Goal: Task Accomplishment & Management: Manage account settings

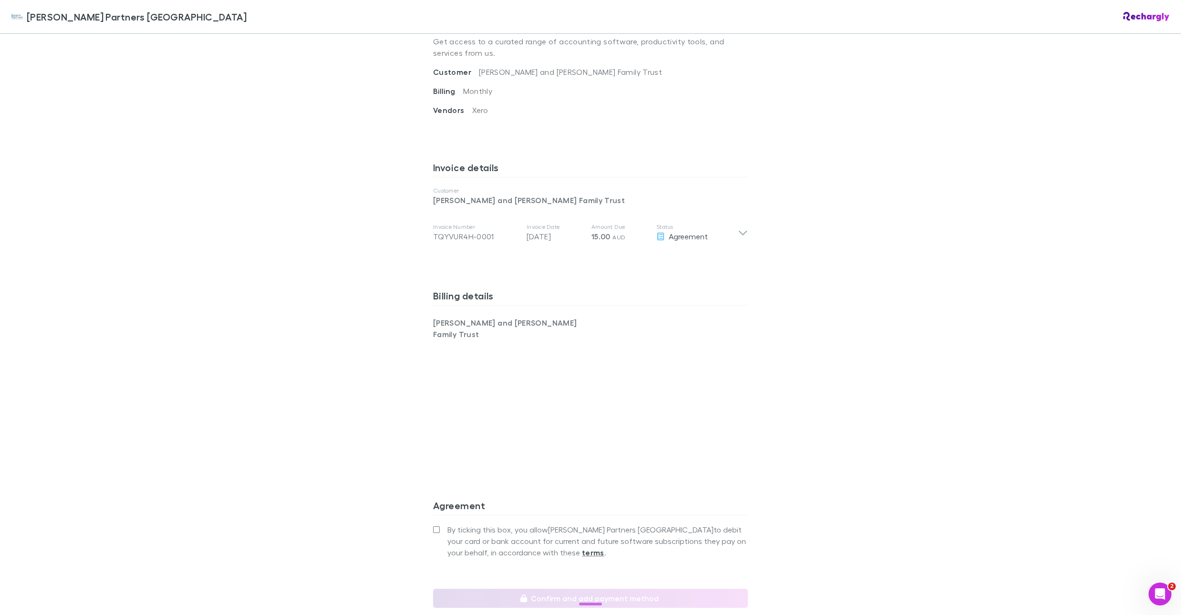
scroll to position [476, 0]
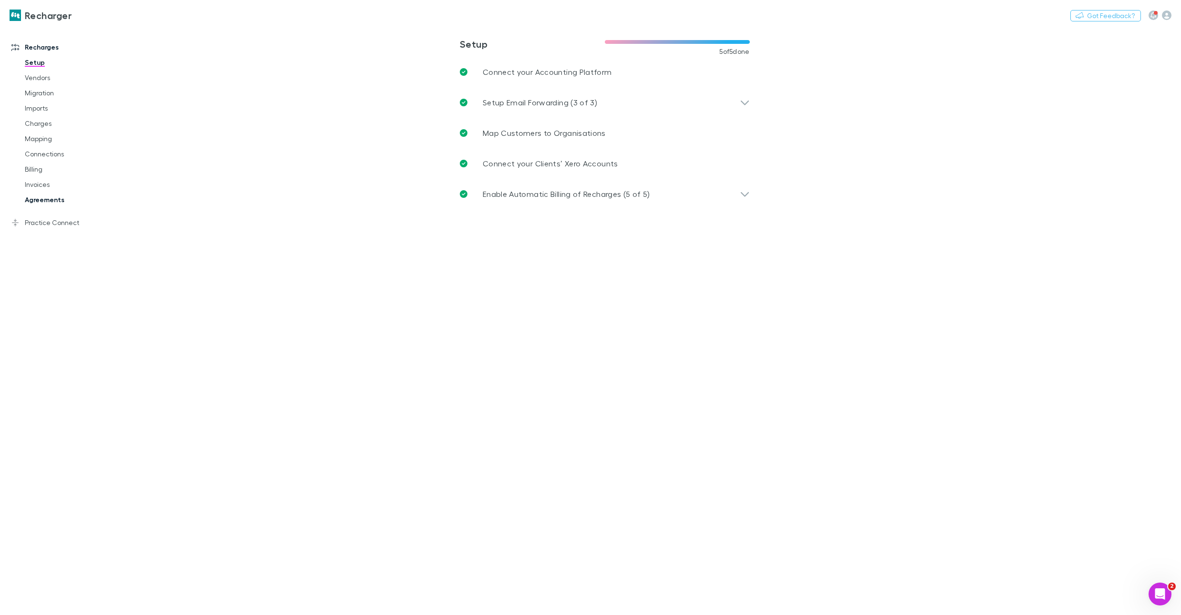
click at [49, 198] on link "Agreements" at bounding box center [70, 199] width 111 height 15
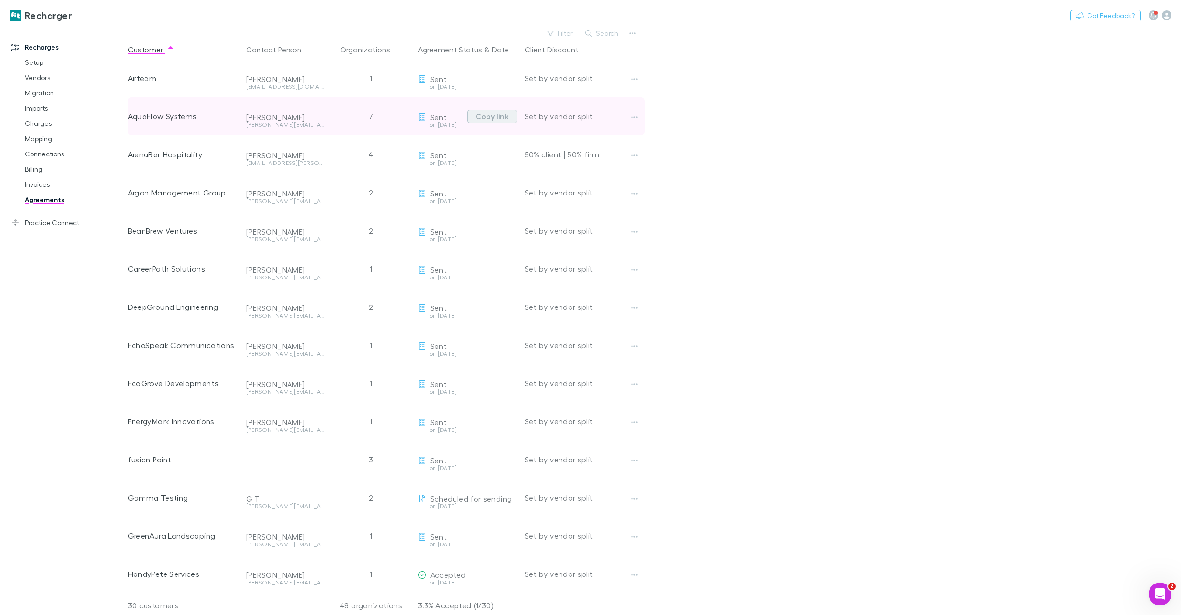
click at [500, 120] on button "Copy link" at bounding box center [493, 116] width 50 height 13
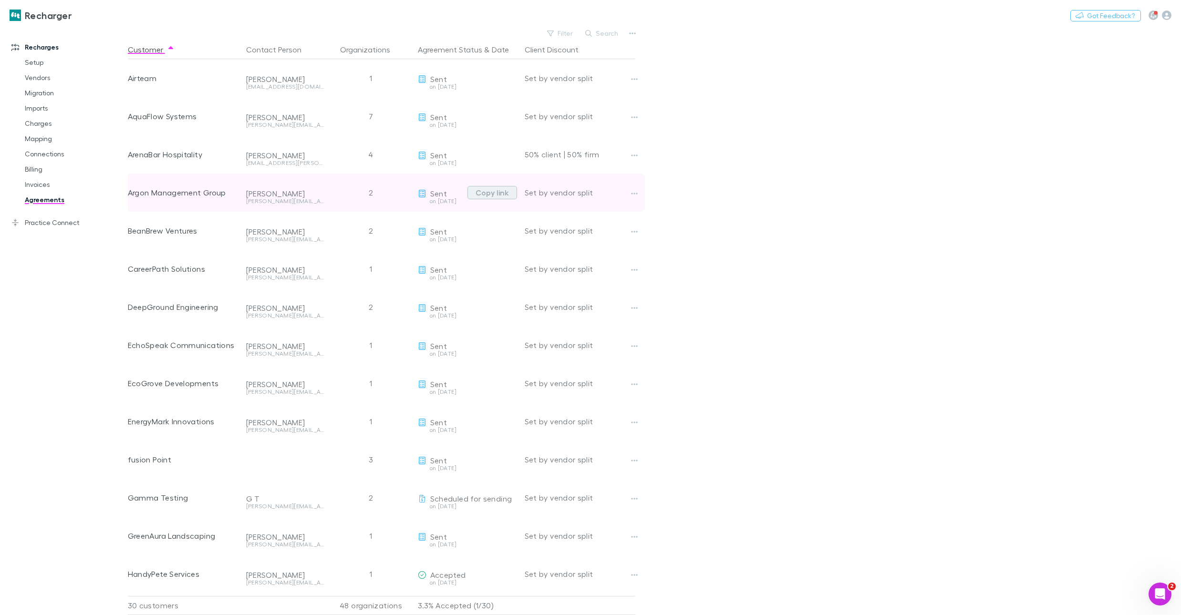
click at [488, 193] on button "Copy link" at bounding box center [493, 192] width 50 height 13
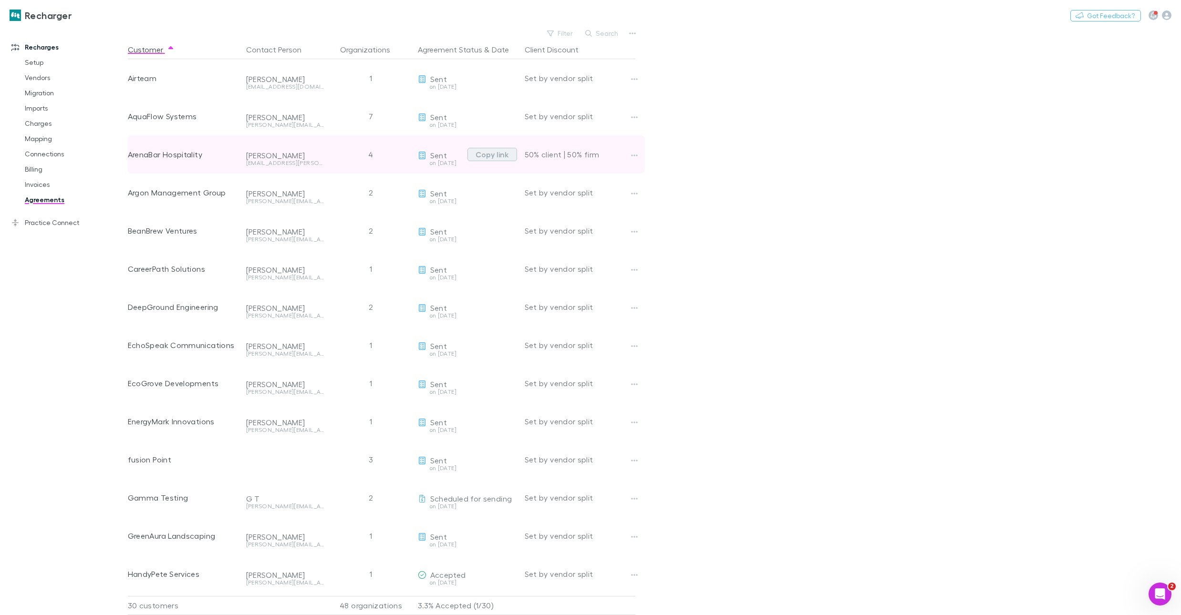
click at [494, 157] on button "Copy link" at bounding box center [493, 154] width 50 height 13
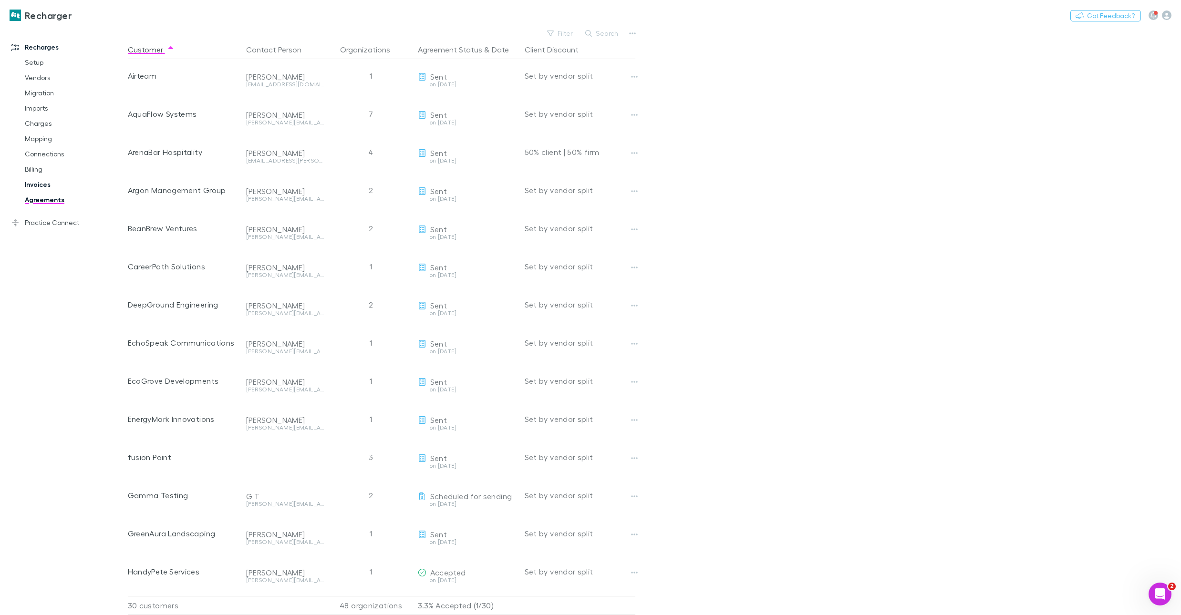
click at [43, 181] on link "Invoices" at bounding box center [70, 184] width 111 height 15
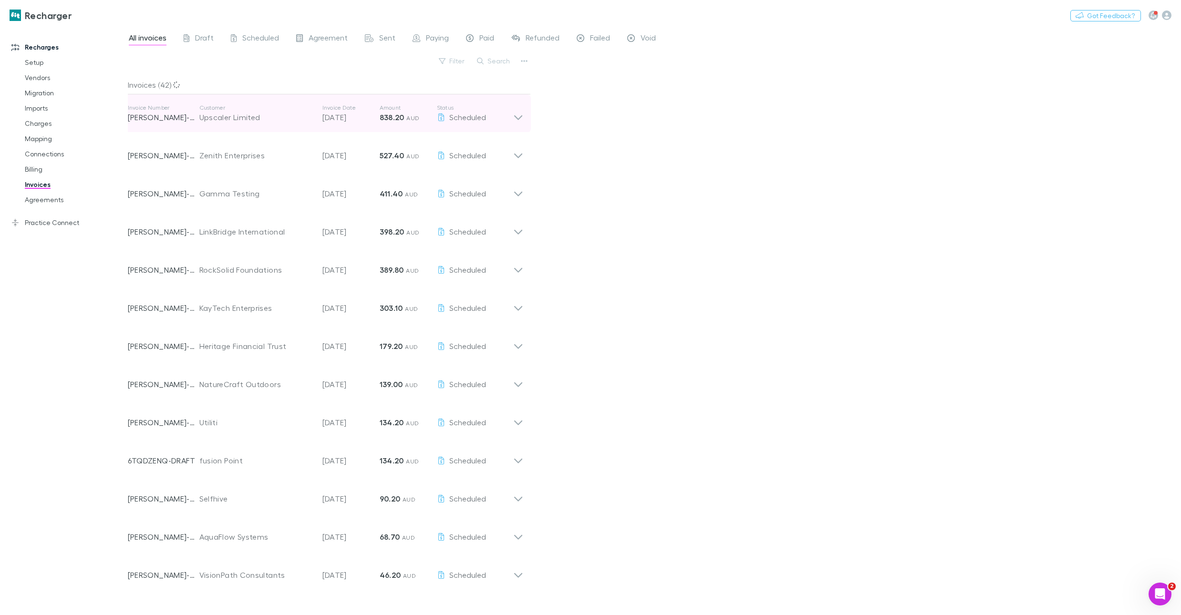
click at [408, 117] on span "AUD" at bounding box center [412, 118] width 13 height 7
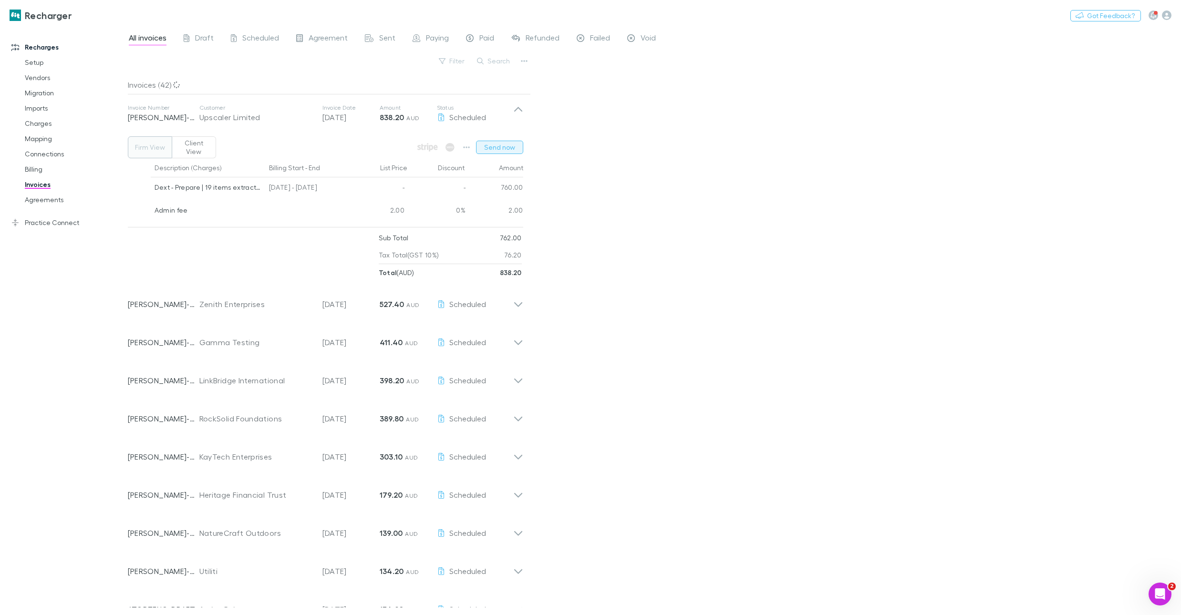
click at [498, 146] on button "Send now" at bounding box center [499, 147] width 47 height 13
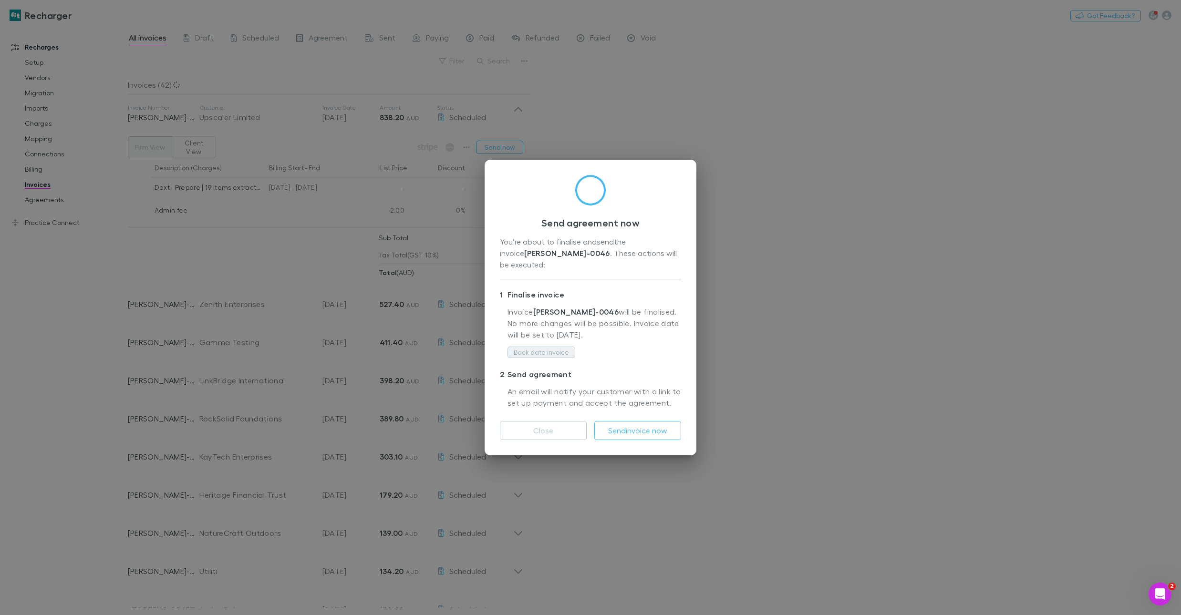
click at [552, 347] on button "Back-date invoice" at bounding box center [542, 352] width 68 height 11
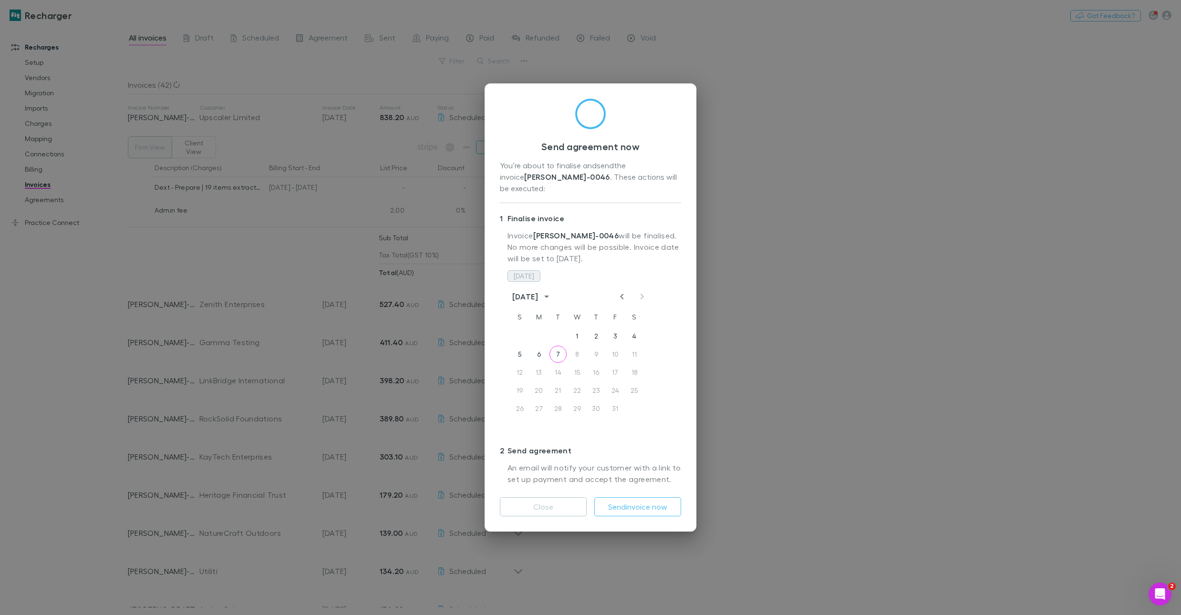
click at [510, 271] on button "Today" at bounding box center [524, 276] width 33 height 11
drag, startPoint x: 637, startPoint y: 496, endPoint x: 634, endPoint y: 492, distance: 5.1
click at [637, 498] on button "Send invoice now" at bounding box center [637, 507] width 87 height 19
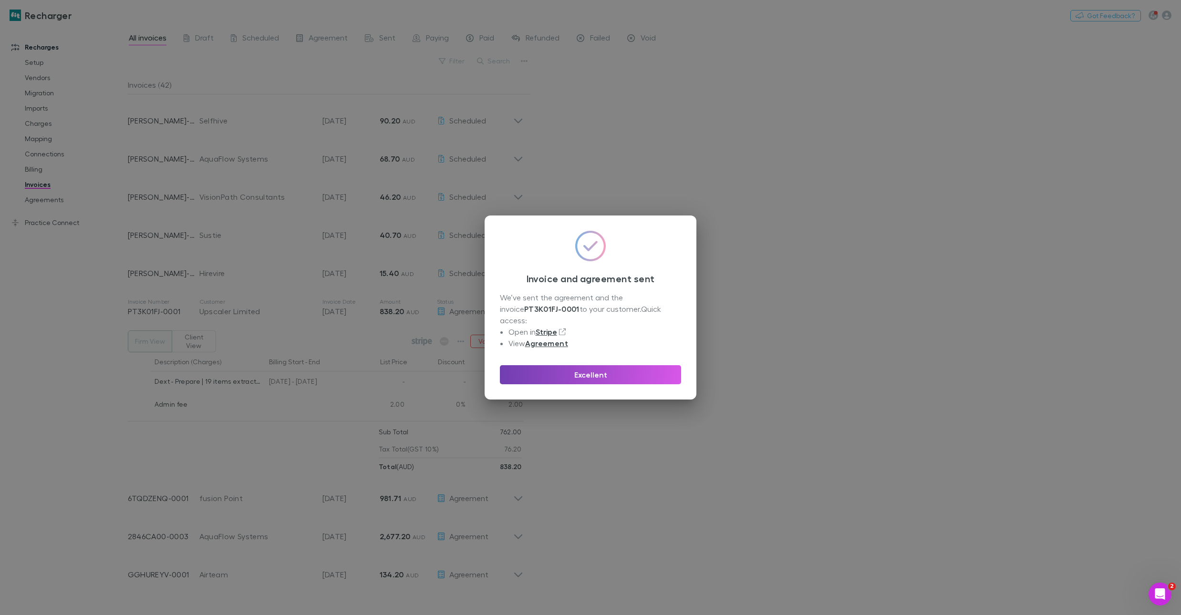
click at [543, 365] on button "Excellent" at bounding box center [590, 374] width 181 height 19
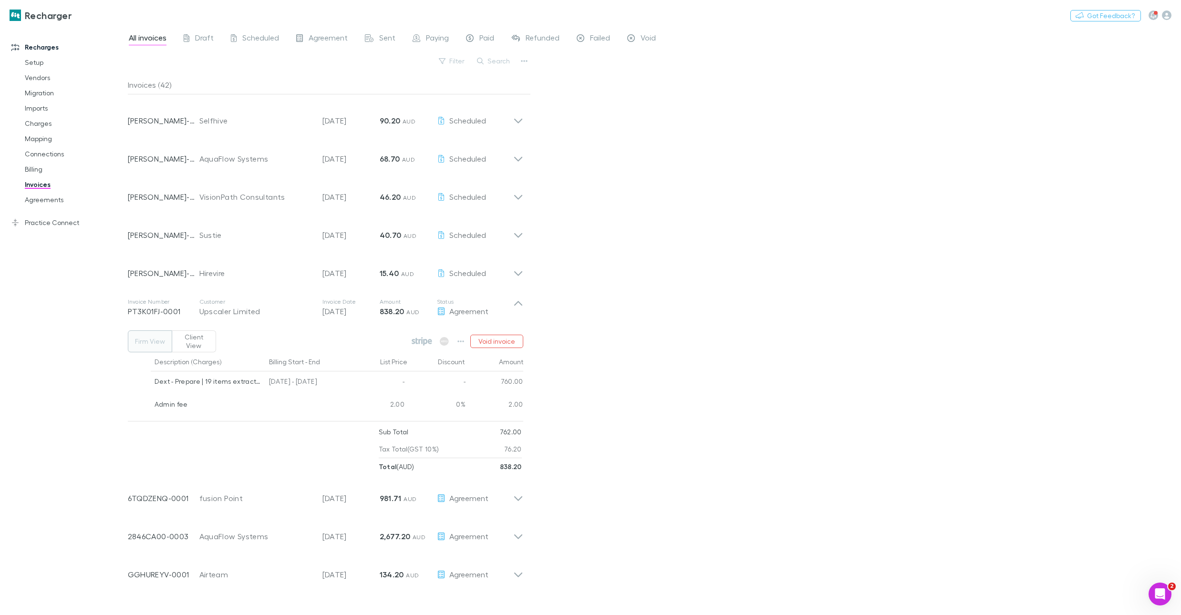
drag, startPoint x: 44, startPoint y: 199, endPoint x: 106, endPoint y: 208, distance: 63.2
click at [44, 199] on link "Agreements" at bounding box center [70, 199] width 111 height 15
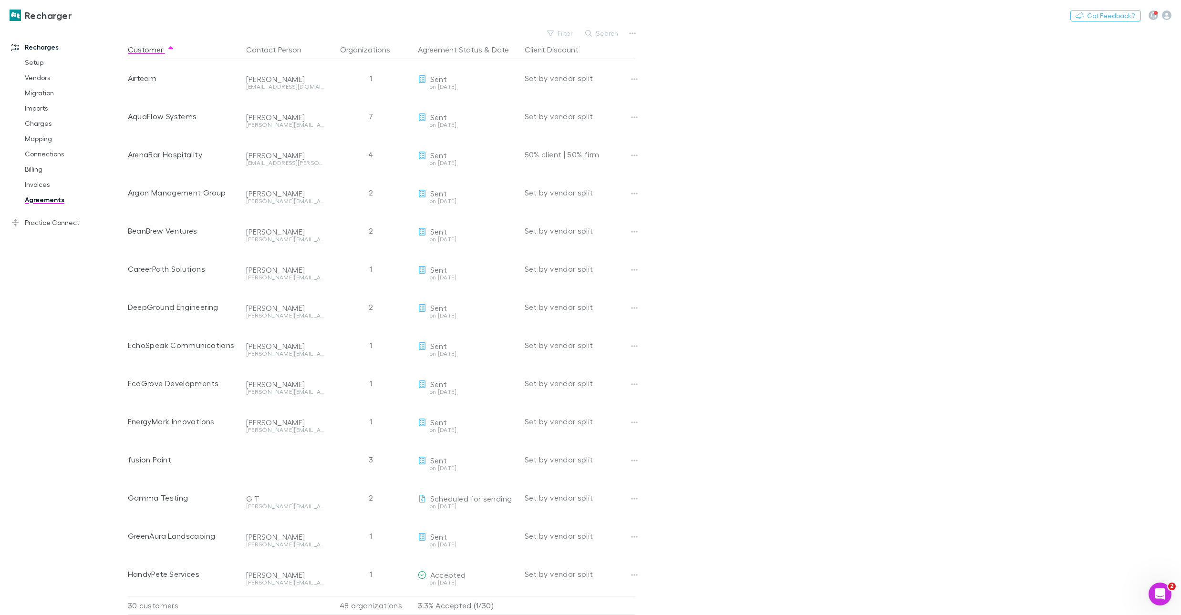
click at [607, 30] on button "Search" at bounding box center [602, 33] width 43 height 11
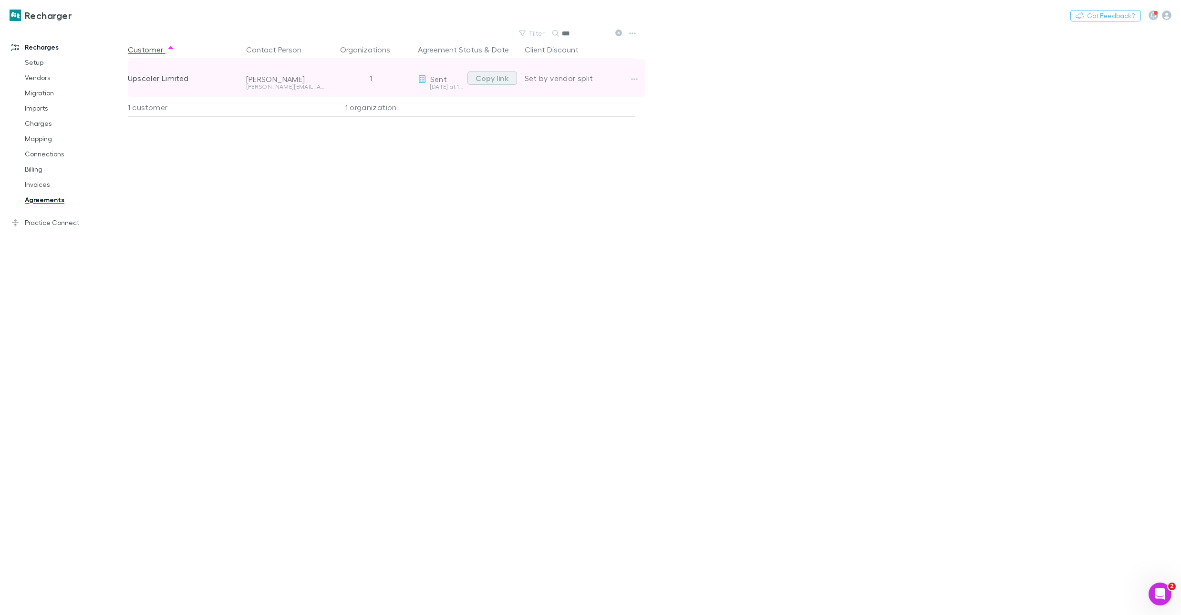
type input "***"
click at [494, 77] on button "Copy link" at bounding box center [493, 78] width 50 height 13
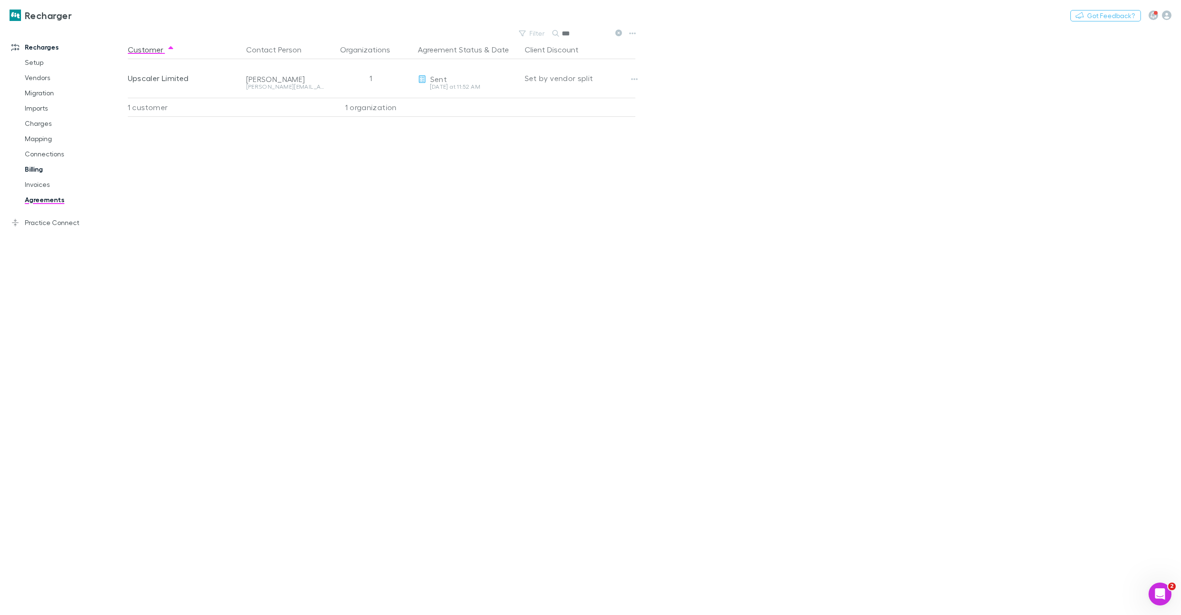
click at [41, 171] on link "Billing" at bounding box center [70, 169] width 111 height 15
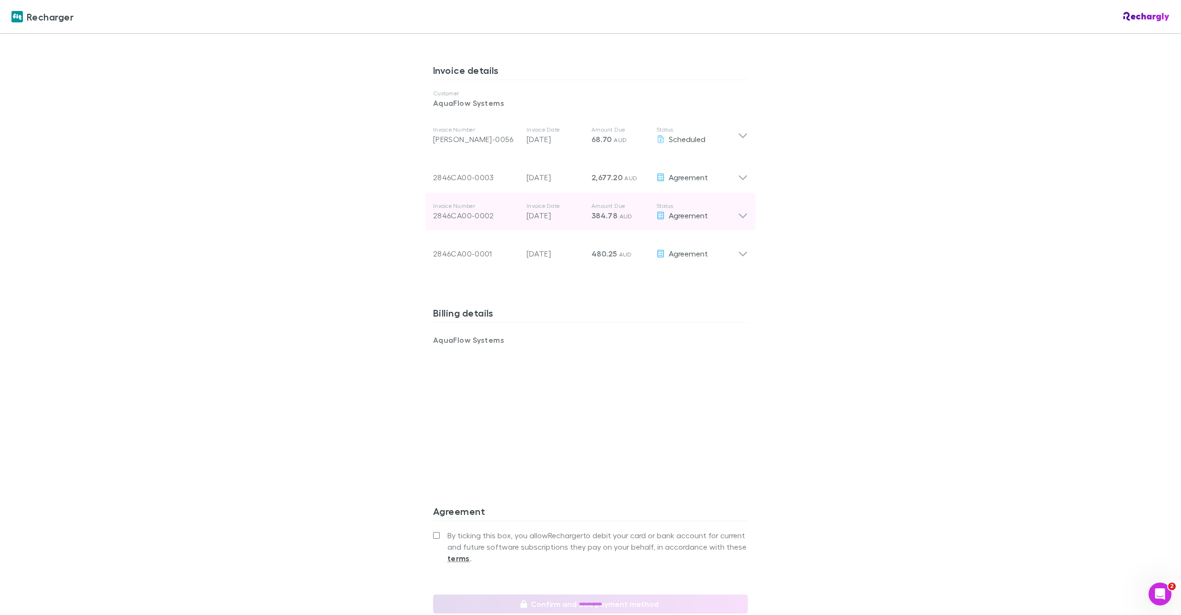
scroll to position [493, 0]
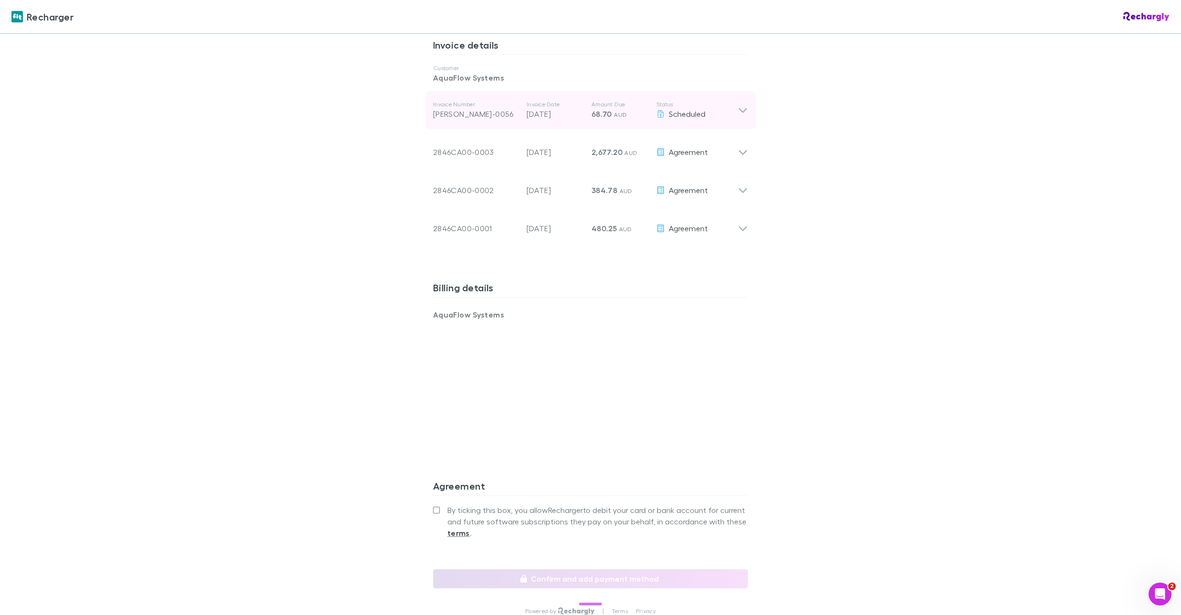
click at [677, 125] on div "Invoice Number RECH-0056 Invoice Date 29 Nov 2025 Amount Due 68.70 AUD Status S…" at bounding box center [585, 110] width 305 height 34
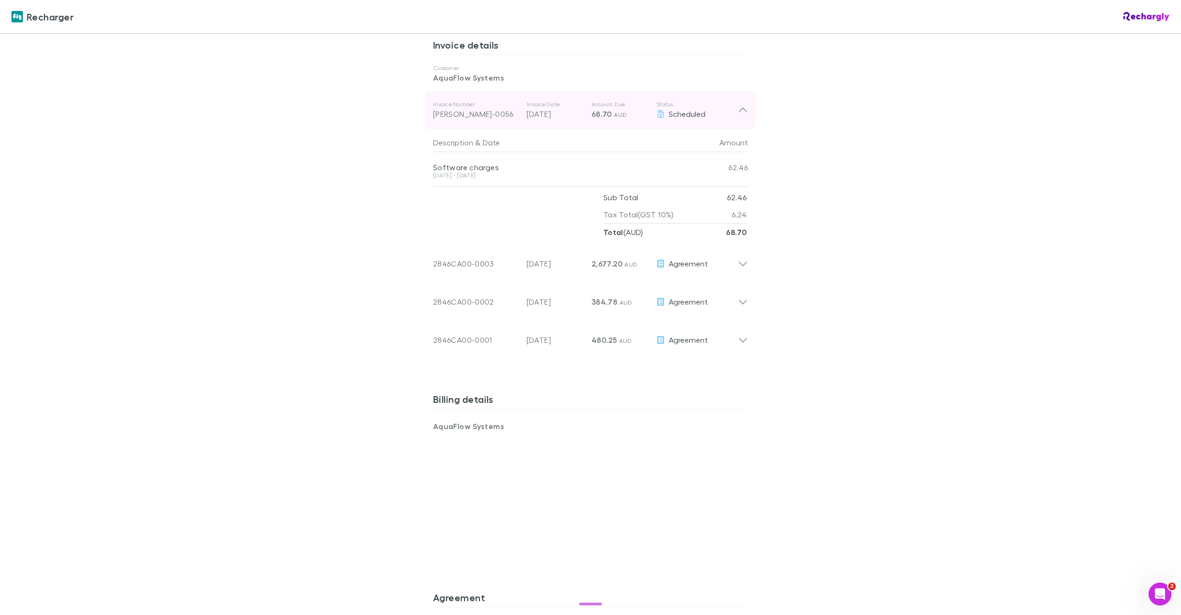
click at [677, 125] on div "Invoice Number RECH-0056 Invoice Date 29 Nov 2025 Amount Due 68.70 AUD Status S…" at bounding box center [585, 110] width 305 height 34
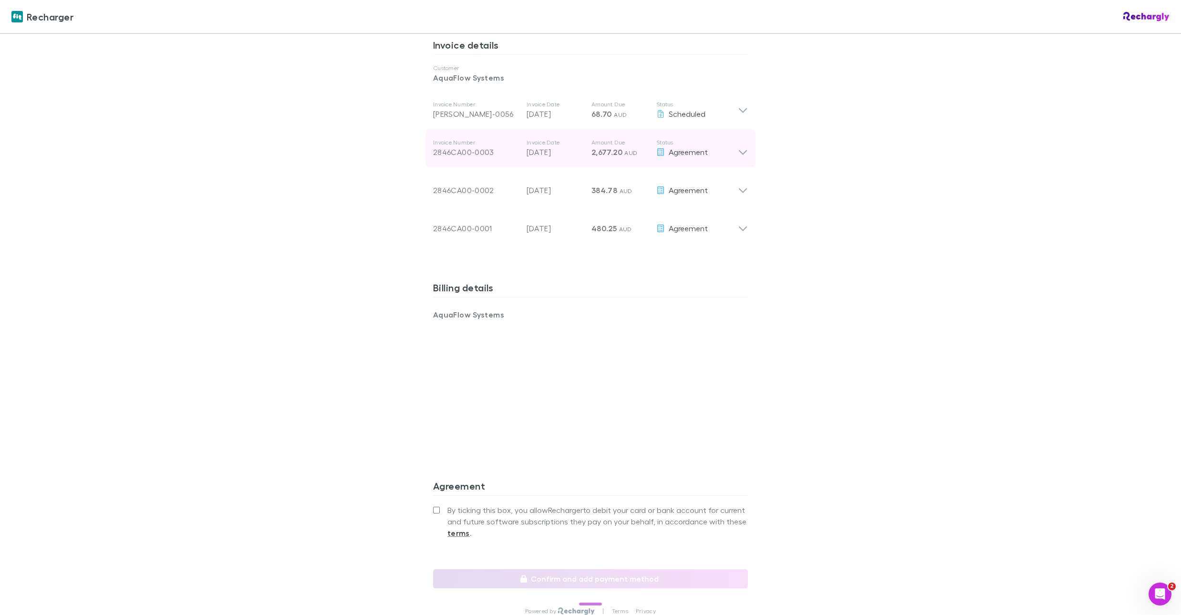
click at [682, 147] on div "Status Agreement" at bounding box center [697, 148] width 82 height 19
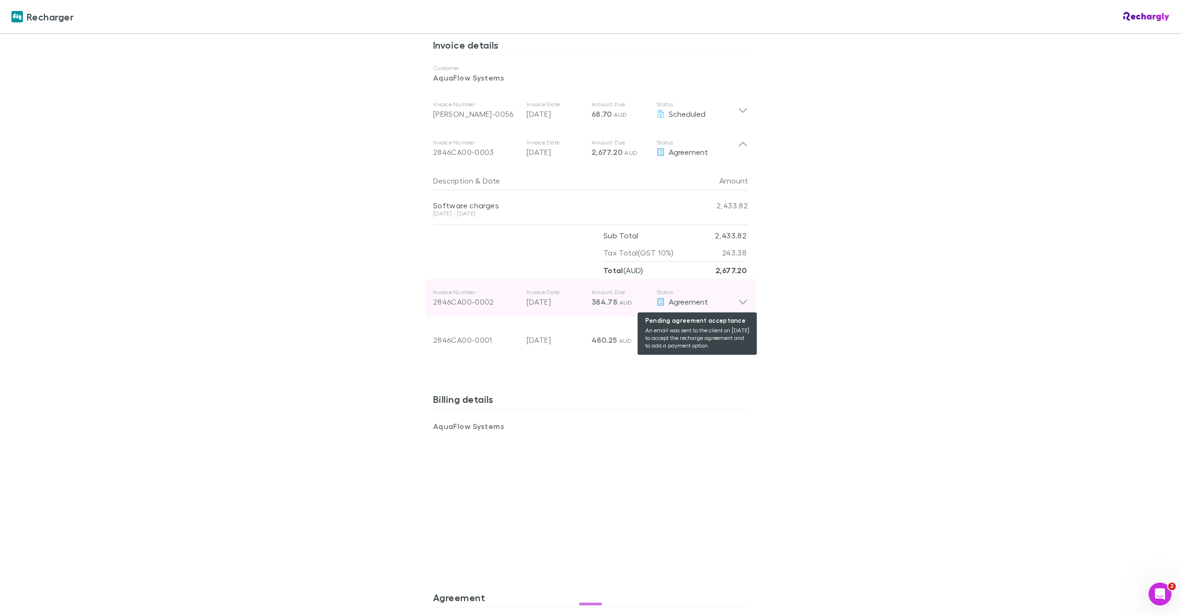
click at [707, 302] on span "Agreement" at bounding box center [688, 301] width 39 height 9
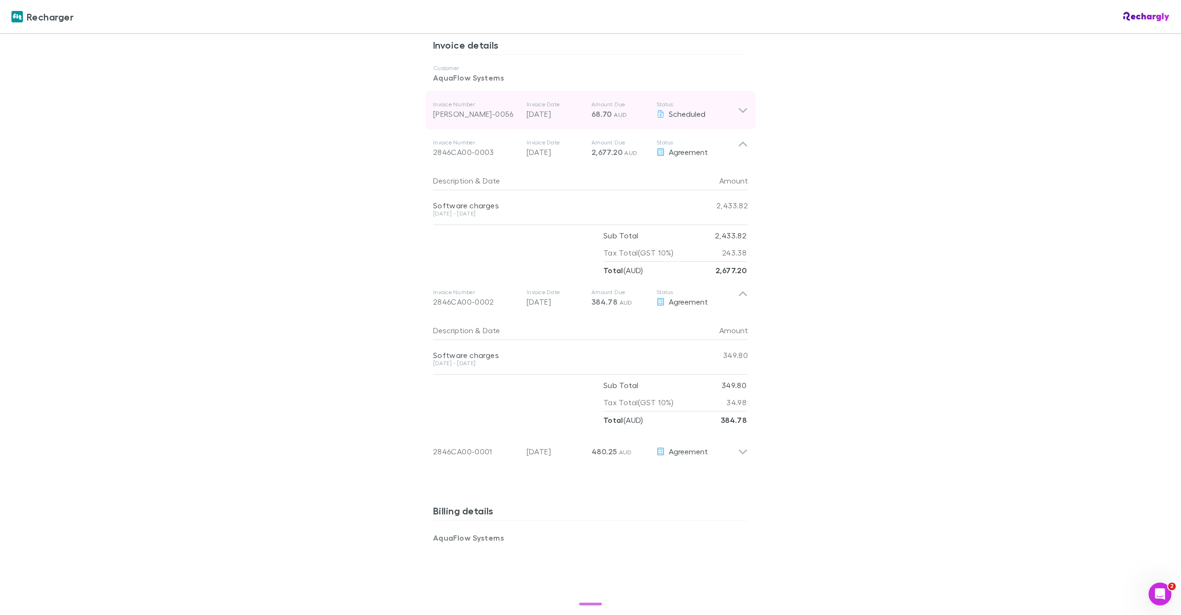
click at [697, 105] on p "Status" at bounding box center [697, 105] width 82 height 8
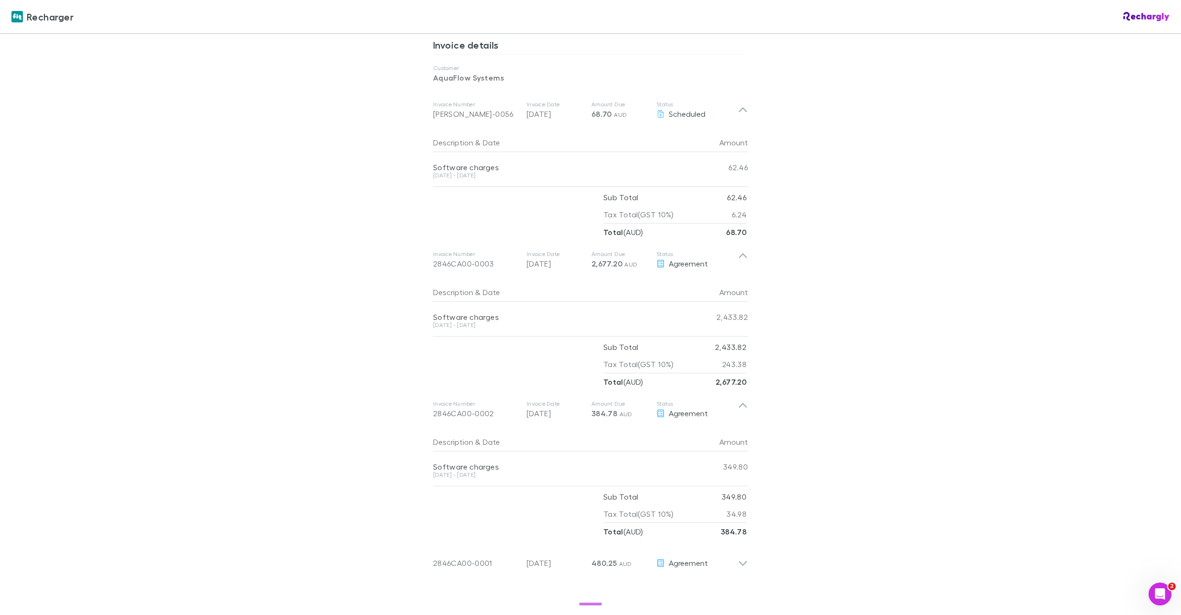
scroll to position [0, 0]
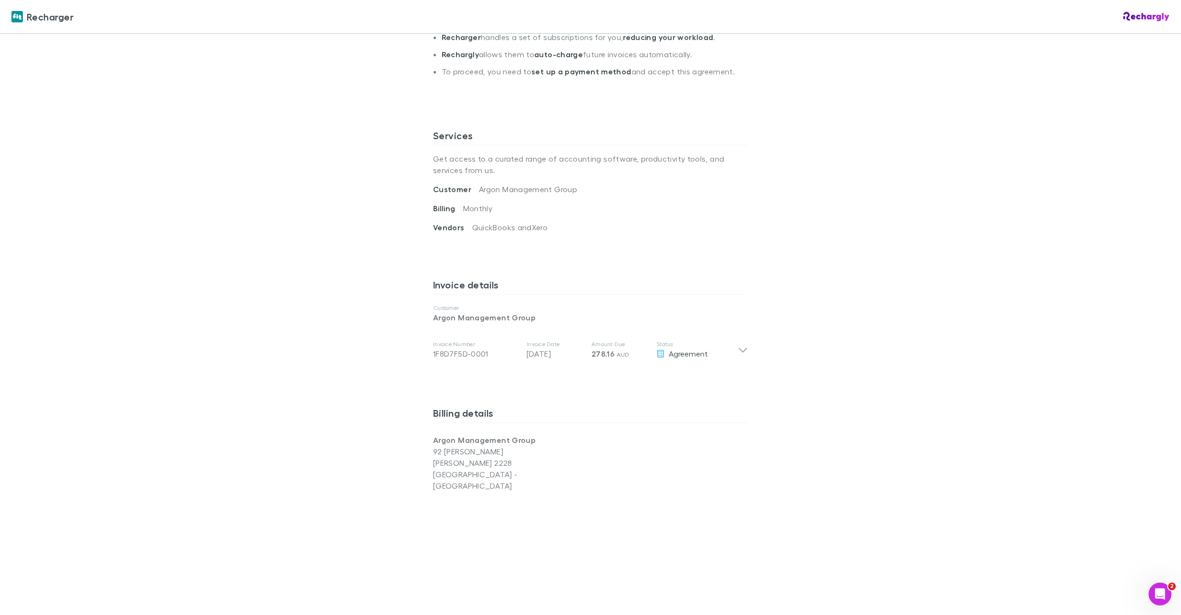
scroll to position [258, 0]
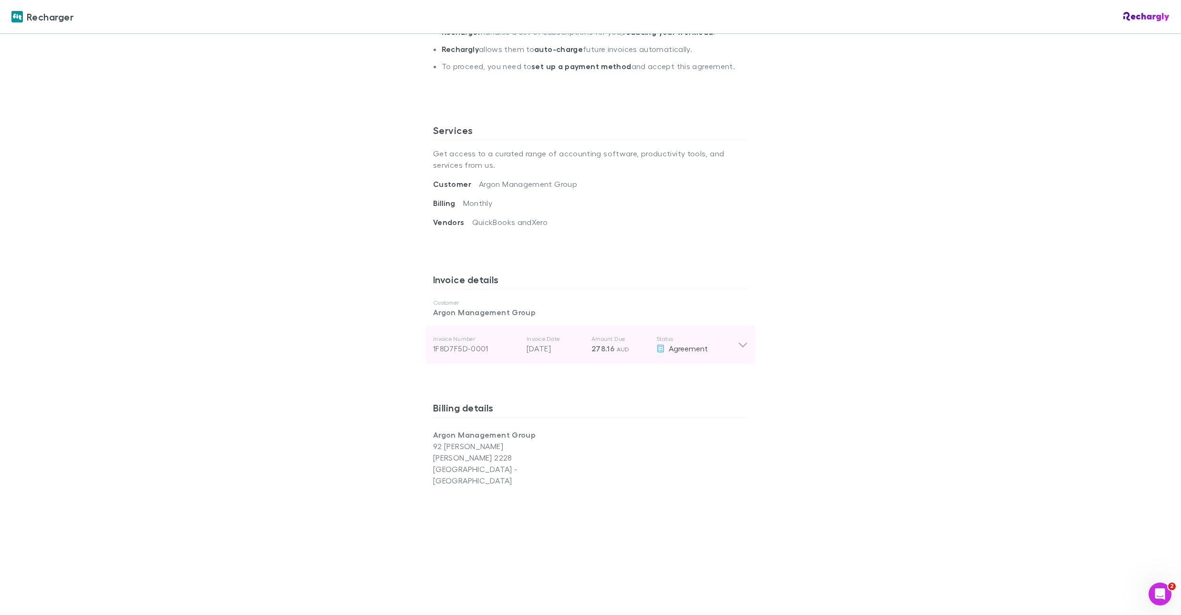
click at [731, 341] on p "Status" at bounding box center [697, 339] width 82 height 8
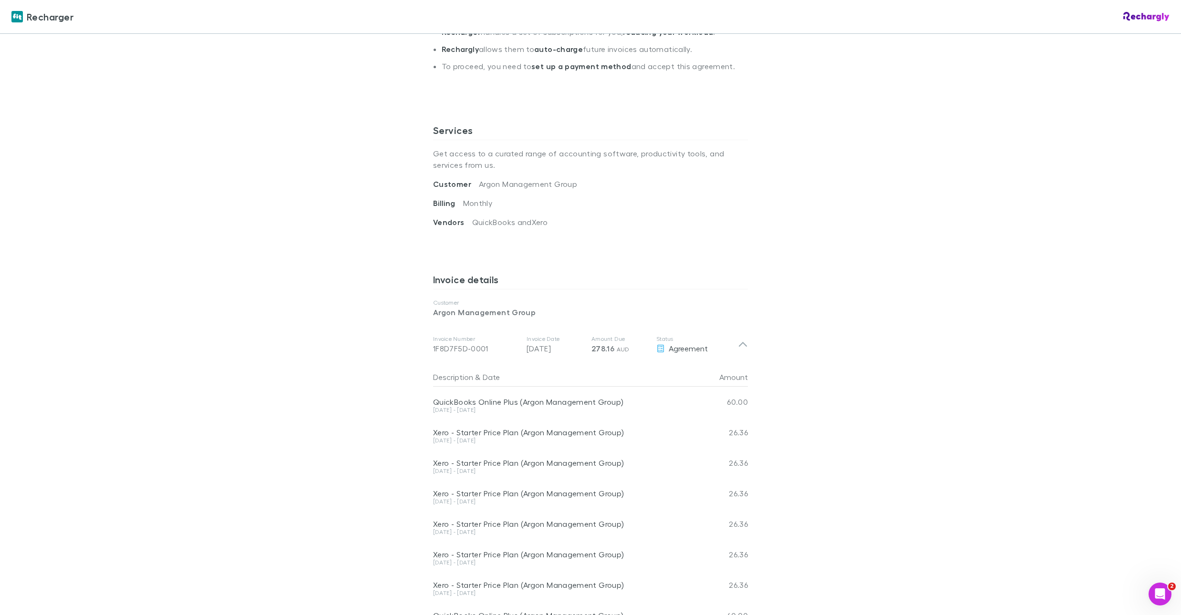
click at [731, 342] on p "Status" at bounding box center [697, 339] width 82 height 8
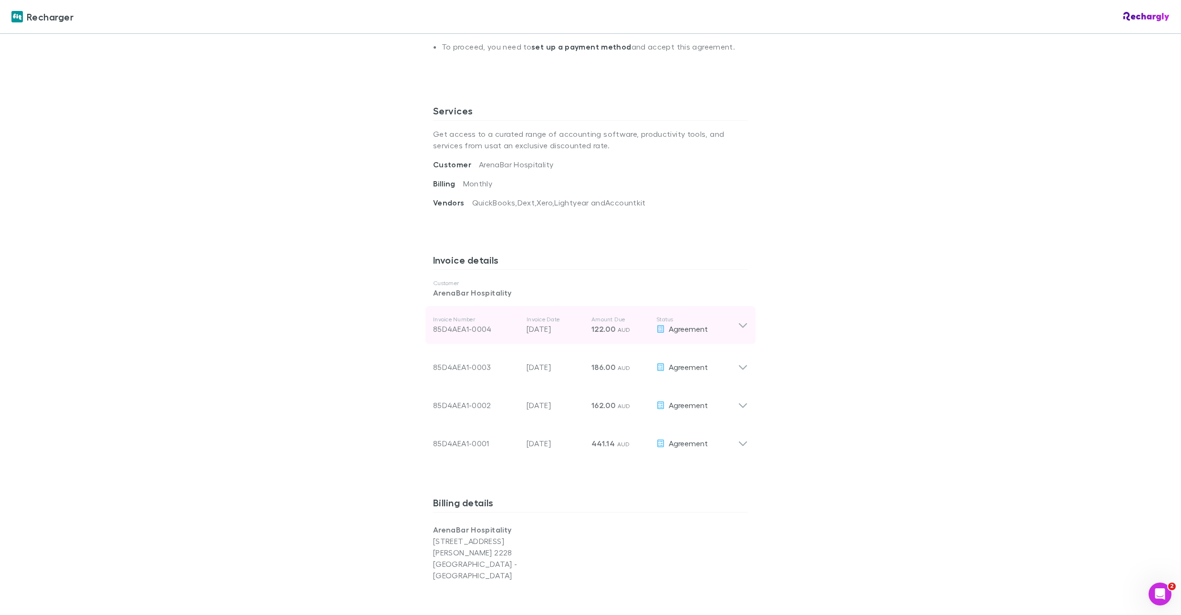
scroll to position [287, 0]
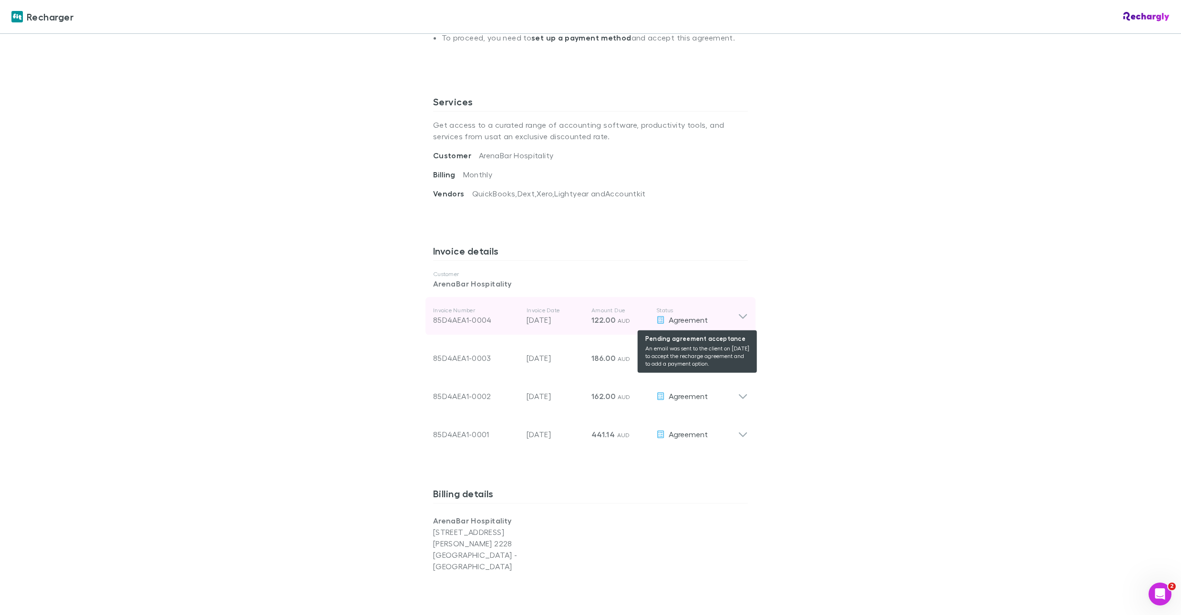
click at [707, 317] on span "Agreement" at bounding box center [688, 319] width 39 height 9
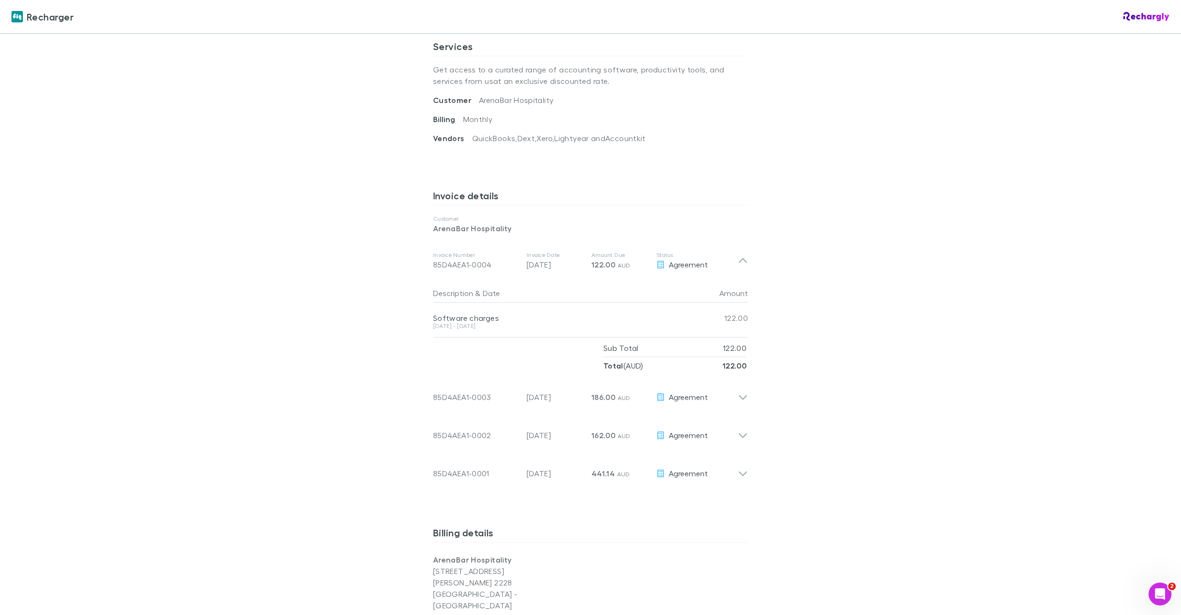
scroll to position [369, 0]
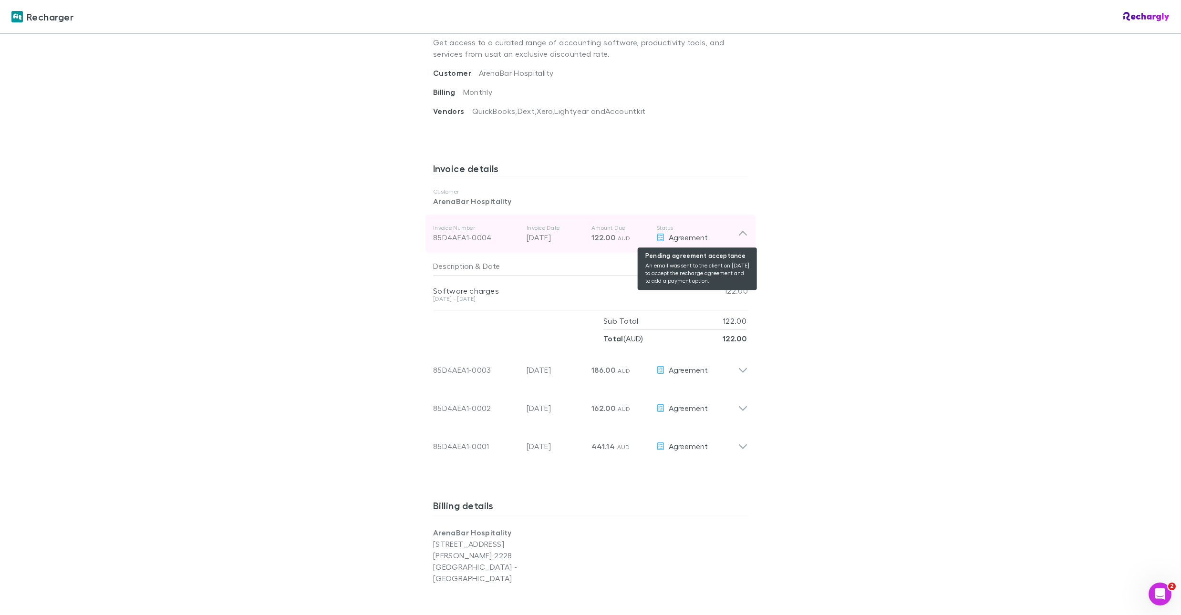
click at [729, 241] on div "Agreement" at bounding box center [697, 237] width 82 height 11
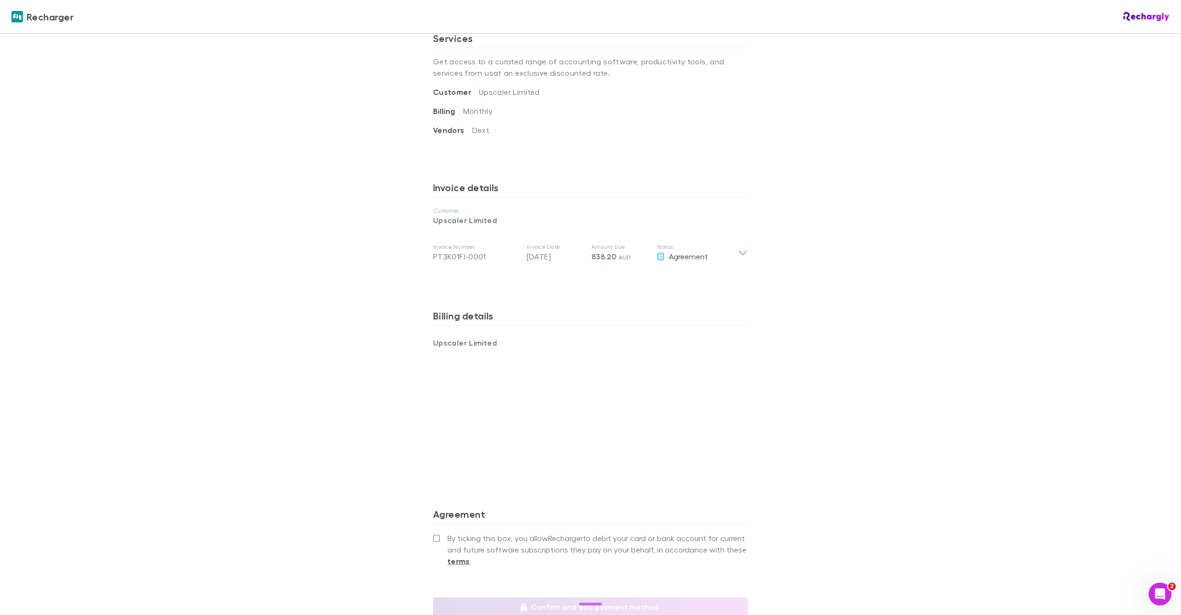
scroll to position [360, 0]
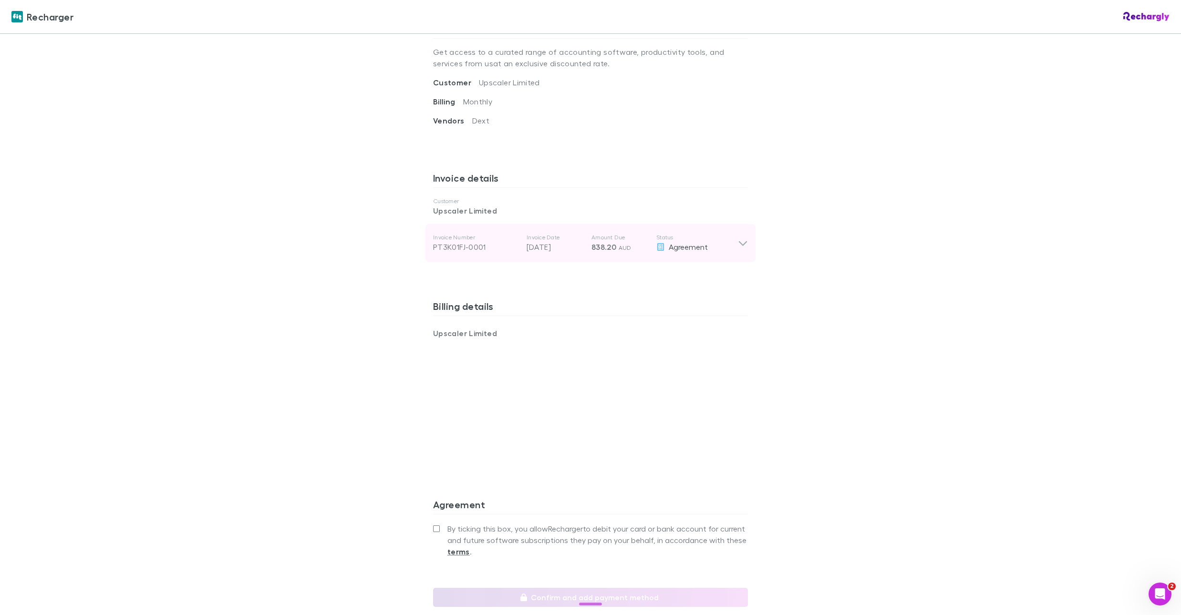
click at [656, 237] on p "Status" at bounding box center [697, 238] width 82 height 8
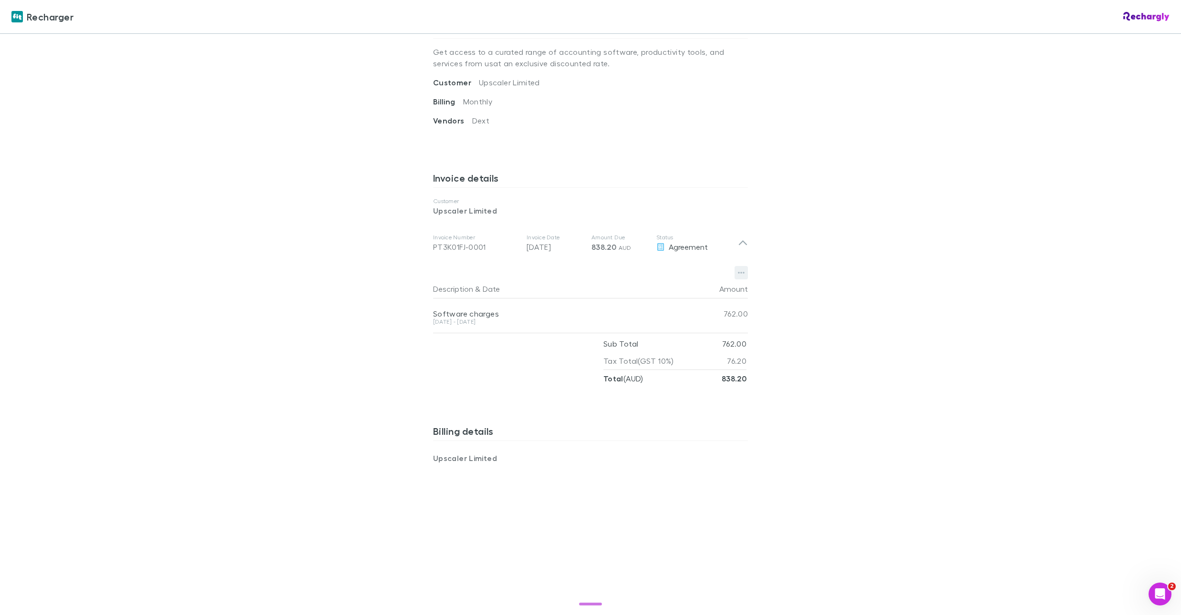
click at [742, 272] on icon "button" at bounding box center [741, 273] width 7 height 8
